Goal: Entertainment & Leisure: Consume media (video, audio)

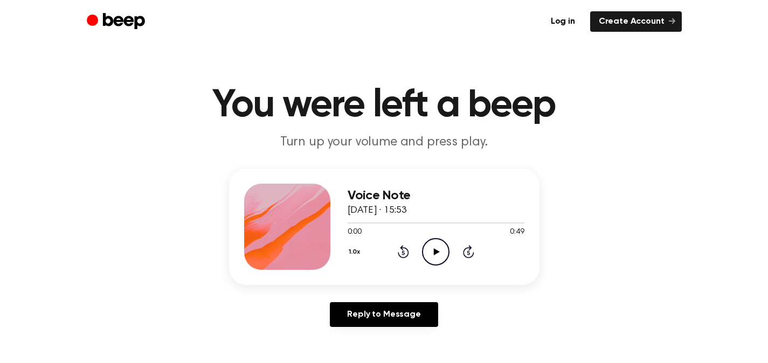
click at [439, 256] on icon "Play Audio" at bounding box center [436, 252] width 28 height 28
click at [432, 256] on icon "Pause Audio" at bounding box center [436, 252] width 28 height 28
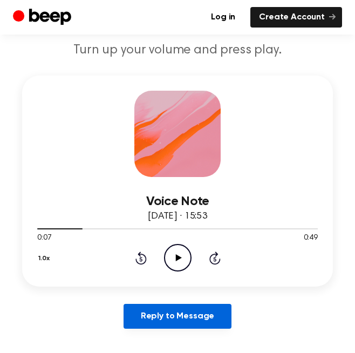
scroll to position [125, 0]
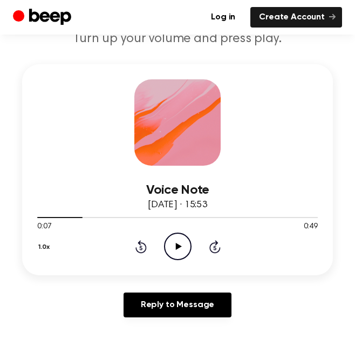
click at [177, 253] on icon "Play Audio" at bounding box center [178, 246] width 28 height 28
click at [170, 242] on icon "Pause Audio" at bounding box center [178, 246] width 28 height 28
click at [174, 246] on icon "Play Audio" at bounding box center [178, 246] width 28 height 28
click at [143, 247] on icon "Rewind 5 seconds" at bounding box center [141, 246] width 12 height 14
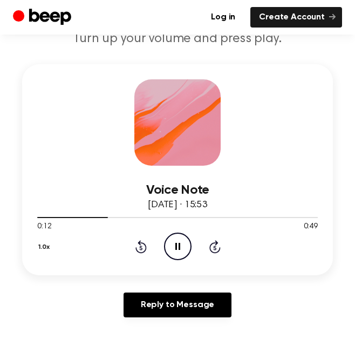
click at [175, 249] on icon "Pause Audio" at bounding box center [178, 246] width 28 height 28
click at [175, 249] on icon "Play Audio" at bounding box center [178, 246] width 28 height 28
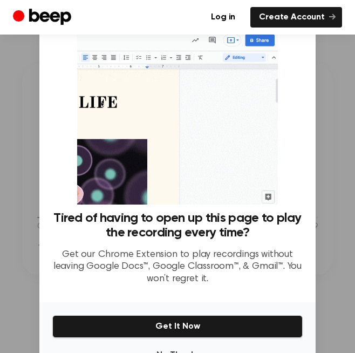
scroll to position [37, 0]
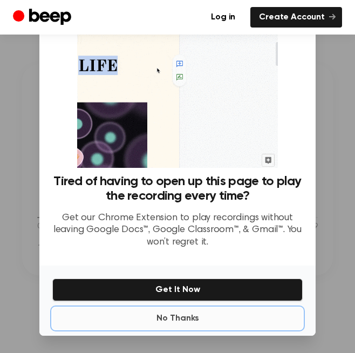
click at [175, 317] on button "No Thanks" at bounding box center [177, 318] width 250 height 22
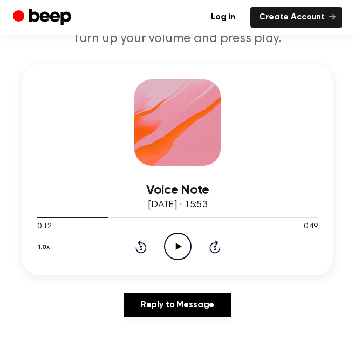
click at [178, 238] on icon "Play Audio" at bounding box center [178, 246] width 28 height 28
click at [178, 238] on icon "Pause Audio" at bounding box center [178, 246] width 28 height 28
click at [178, 238] on icon "Play Audio" at bounding box center [178, 246] width 28 height 28
click at [174, 242] on icon "Pause Audio" at bounding box center [178, 246] width 28 height 28
click at [174, 242] on icon "Play Audio" at bounding box center [178, 246] width 28 height 28
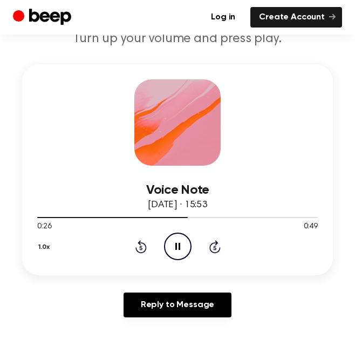
click at [174, 242] on icon "Pause Audio" at bounding box center [178, 246] width 28 height 28
click at [176, 248] on icon at bounding box center [178, 246] width 6 height 7
click at [176, 248] on icon at bounding box center [177, 246] width 5 height 7
click at [176, 245] on icon at bounding box center [178, 246] width 6 height 7
click at [170, 242] on icon "Pause Audio" at bounding box center [178, 246] width 28 height 28
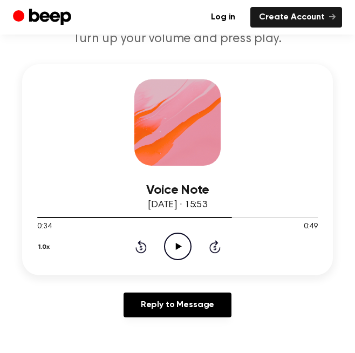
click at [170, 242] on icon "Play Audio" at bounding box center [178, 246] width 28 height 28
click at [170, 242] on icon "Pause Audio" at bounding box center [178, 246] width 28 height 28
click at [178, 250] on icon "Play Audio" at bounding box center [178, 246] width 28 height 28
click at [178, 250] on icon "Pause Audio" at bounding box center [178, 246] width 28 height 28
click at [178, 250] on icon "Play Audio" at bounding box center [178, 246] width 28 height 28
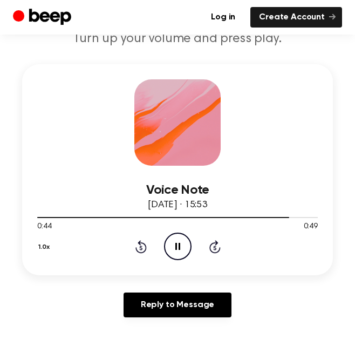
click at [178, 250] on icon "Pause Audio" at bounding box center [178, 246] width 28 height 28
click at [178, 250] on icon "Play Audio" at bounding box center [178, 246] width 28 height 28
click at [178, 250] on icon "Pause Audio" at bounding box center [178, 246] width 28 height 28
click at [178, 250] on icon "Play Audio" at bounding box center [178, 246] width 28 height 28
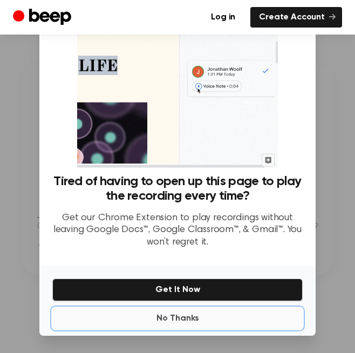
click at [178, 322] on button "No Thanks" at bounding box center [177, 318] width 250 height 22
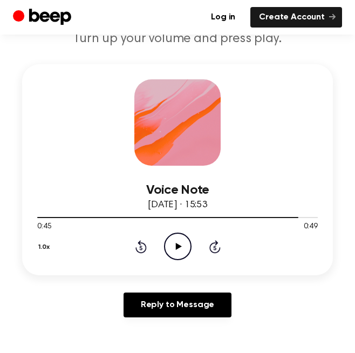
click at [177, 240] on icon "Play Audio" at bounding box center [178, 246] width 28 height 28
click at [203, 218] on div at bounding box center [177, 216] width 280 height 9
click at [173, 242] on icon "Play Audio" at bounding box center [178, 246] width 28 height 28
click at [203, 210] on div "Voice Note [DATE] · 15:53" at bounding box center [177, 198] width 280 height 30
click at [203, 211] on div "Voice Note [DATE] · 15:53" at bounding box center [177, 198] width 280 height 30
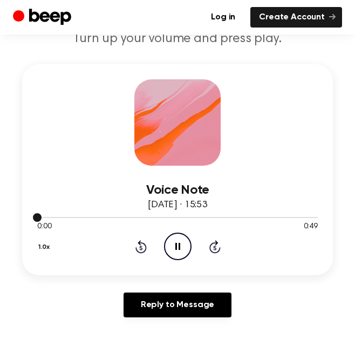
click at [206, 217] on div at bounding box center [177, 217] width 280 height 1
drag, startPoint x: 41, startPoint y: 216, endPoint x: 161, endPoint y: 221, distance: 119.8
click at [161, 221] on div "0:01 0:49 Your browser does not support the [object Object] element." at bounding box center [177, 222] width 280 height 20
click at [184, 242] on icon "Pause Audio" at bounding box center [178, 246] width 28 height 28
click at [175, 246] on icon at bounding box center [178, 246] width 6 height 7
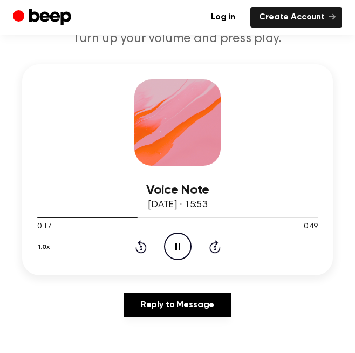
click at [175, 246] on icon at bounding box center [177, 246] width 5 height 7
